Goal: Check status: Check status

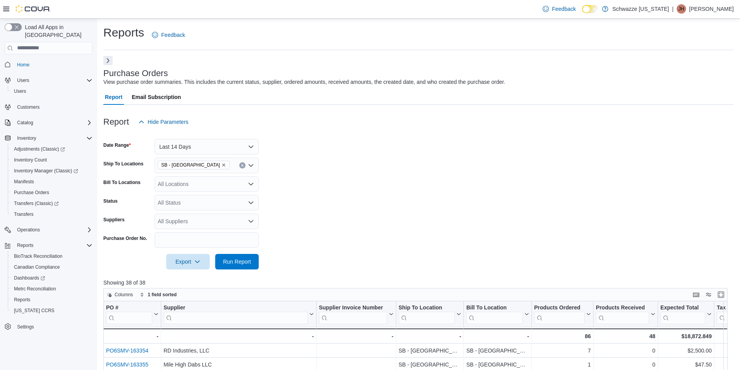
click at [110, 60] on button "Next" at bounding box center [107, 60] width 9 height 9
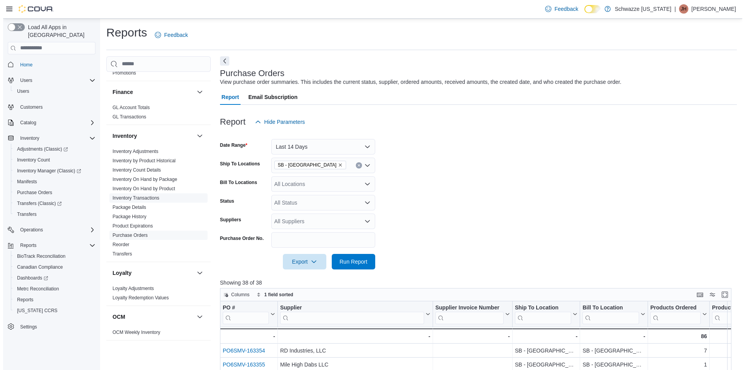
scroll to position [505, 0]
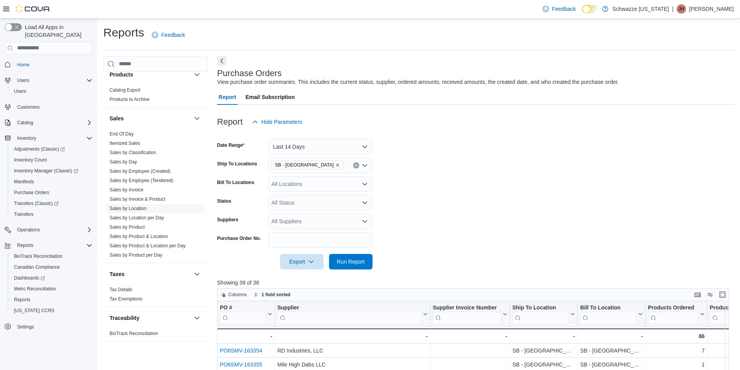
click at [135, 206] on link "Sales by Location" at bounding box center [127, 208] width 37 height 5
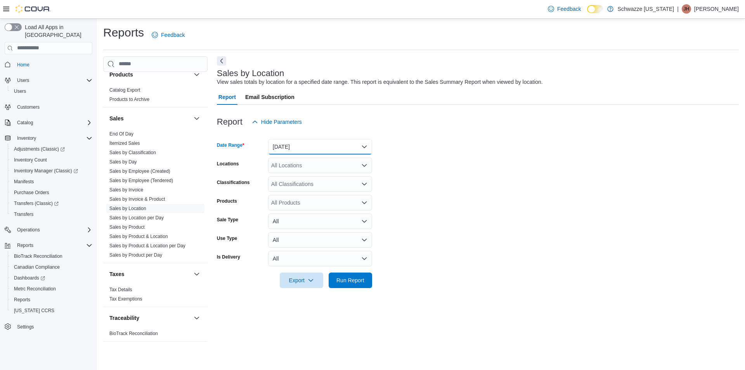
click at [317, 149] on button "[DATE]" at bounding box center [320, 147] width 104 height 16
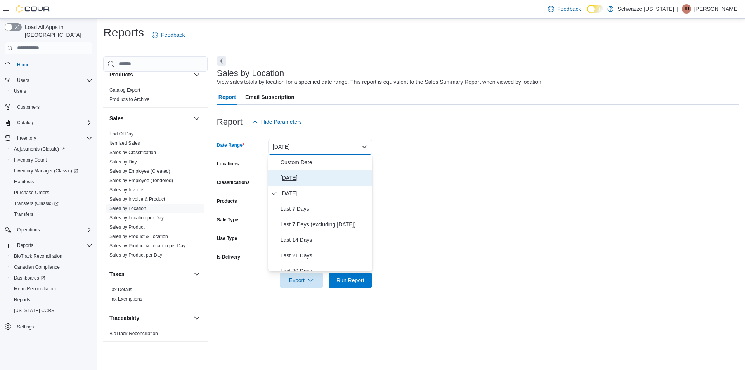
click at [316, 174] on span "[DATE]" at bounding box center [325, 177] width 89 height 9
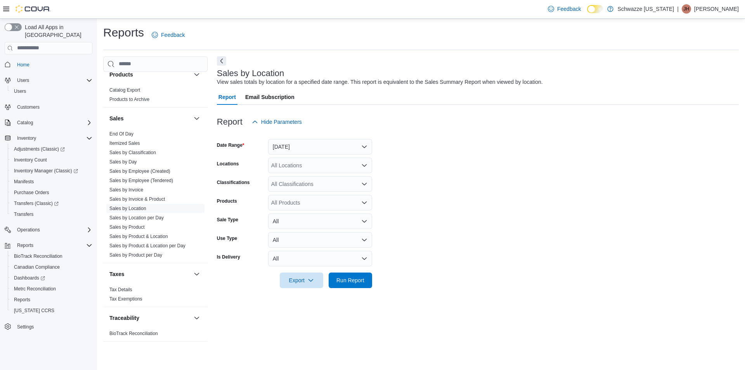
click at [319, 167] on div "All Locations" at bounding box center [320, 166] width 104 height 16
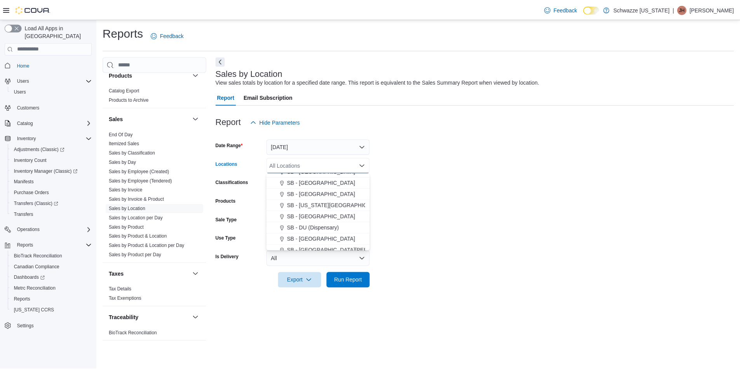
scroll to position [155, 0]
click at [318, 201] on span "SB - [GEOGRAPHIC_DATA]" at bounding box center [323, 204] width 69 height 8
click at [441, 190] on form "Date Range [DATE] Locations SB - [GEOGRAPHIC_DATA] Combo box. Selected. SB - [G…" at bounding box center [478, 209] width 522 height 158
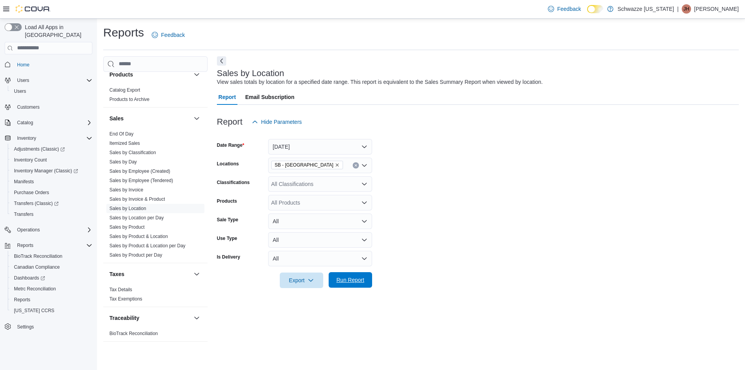
click at [345, 282] on span "Run Report" at bounding box center [351, 280] width 28 height 8
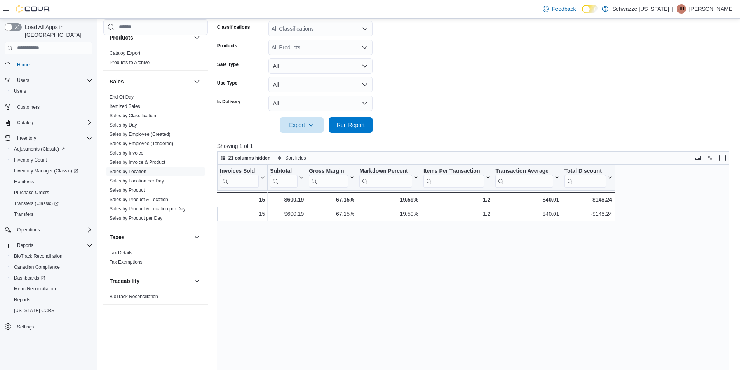
scroll to position [239, 0]
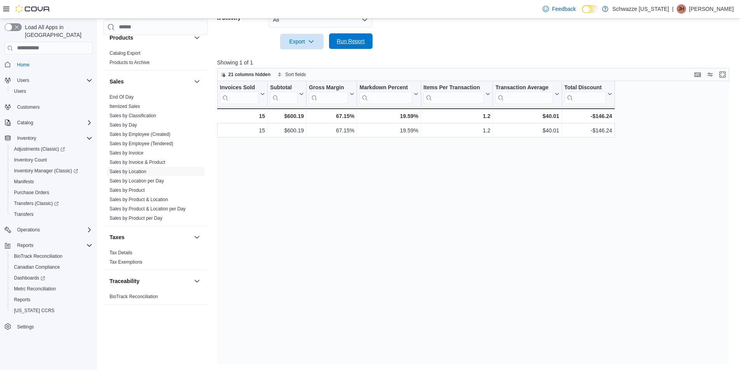
click at [365, 42] on span "Run Report" at bounding box center [350, 41] width 34 height 16
